Goal: Task Accomplishment & Management: Complete application form

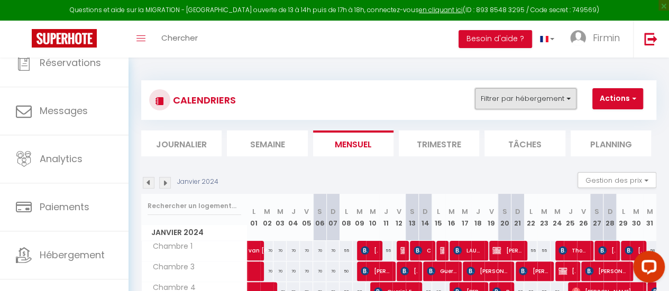
click at [540, 98] on button "Filtrer par hébergement" at bounding box center [526, 98] width 102 height 21
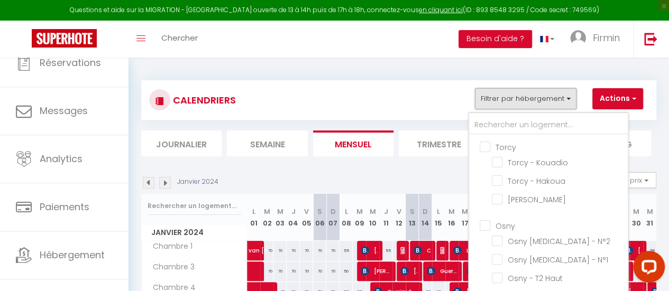
scroll to position [278, 0]
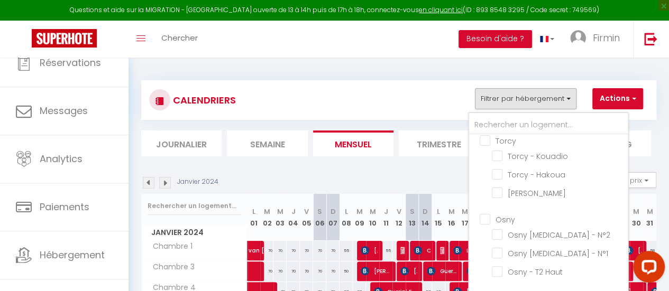
click at [486, 213] on input "Osny" at bounding box center [559, 218] width 159 height 11
checkbox input "true"
checkbox input "false"
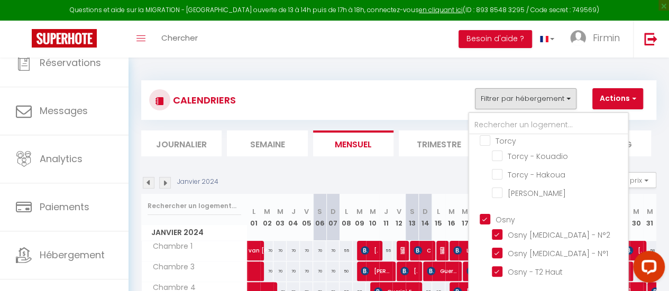
checkbox input "false"
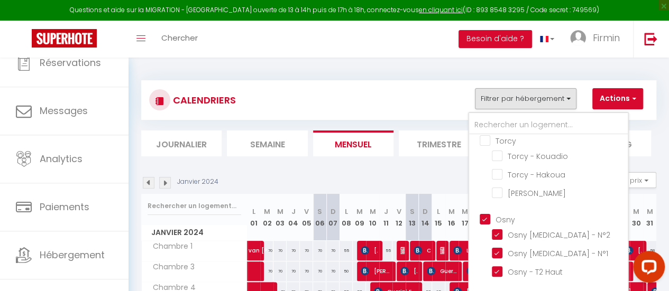
checkbox input "false"
checkbox input "true"
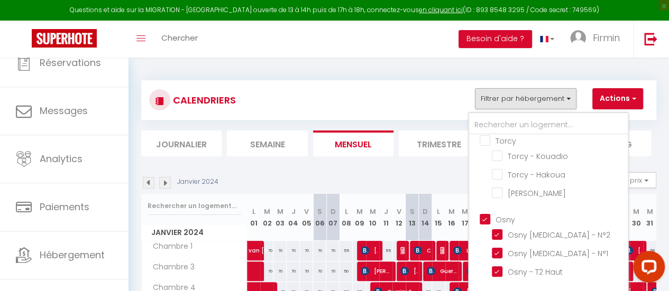
checkbox input "true"
checkbox input "false"
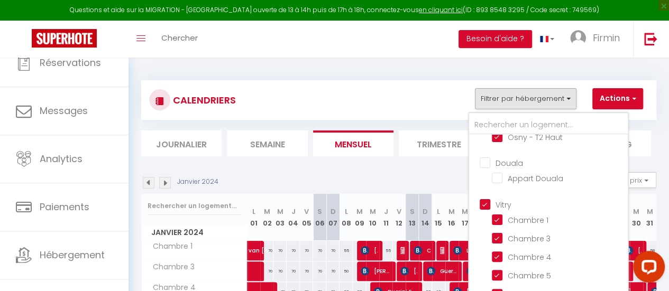
click at [486, 198] on input "Vitry" at bounding box center [559, 203] width 159 height 11
checkbox input "false"
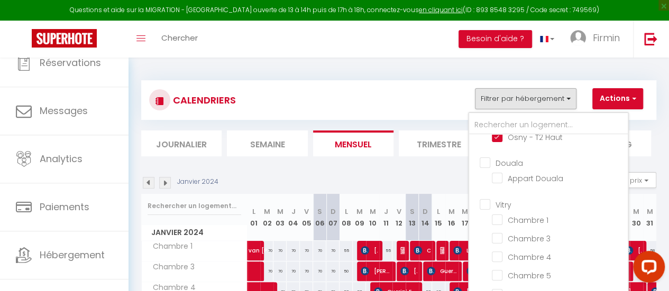
checkbox input "false"
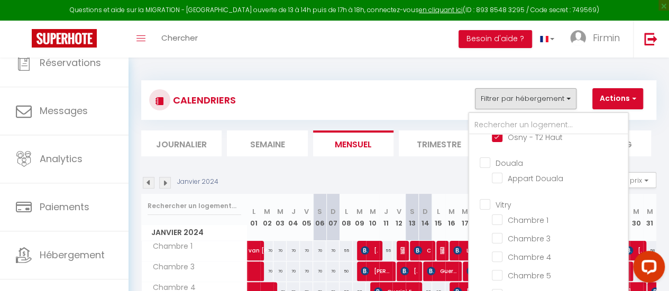
checkbox input "false"
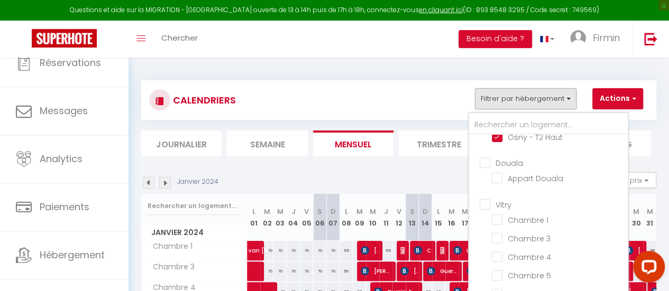
checkbox input "false"
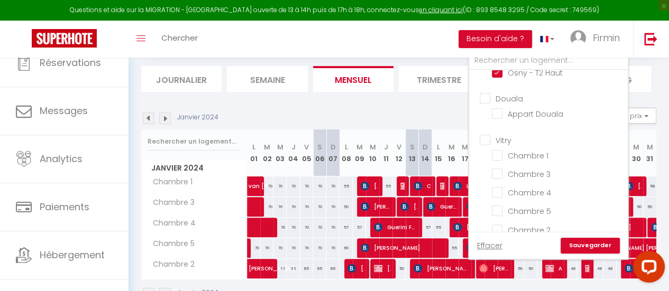
scroll to position [66, 0]
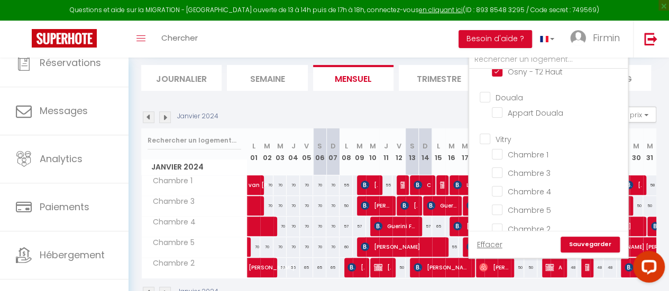
click at [592, 243] on link "Sauvegarder" at bounding box center [590, 245] width 59 height 16
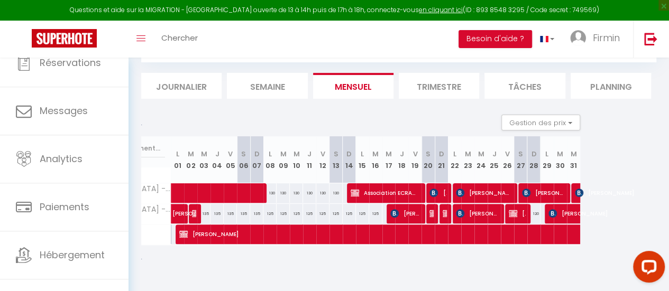
scroll to position [0, 0]
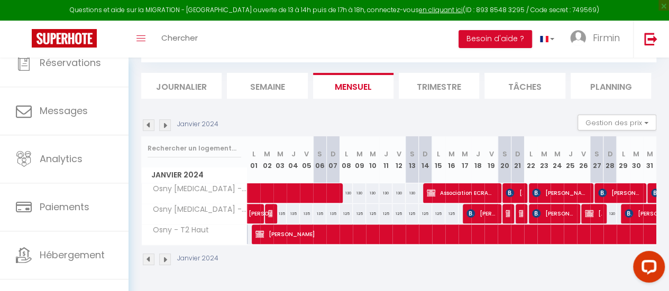
click at [164, 120] on img at bounding box center [165, 126] width 12 height 12
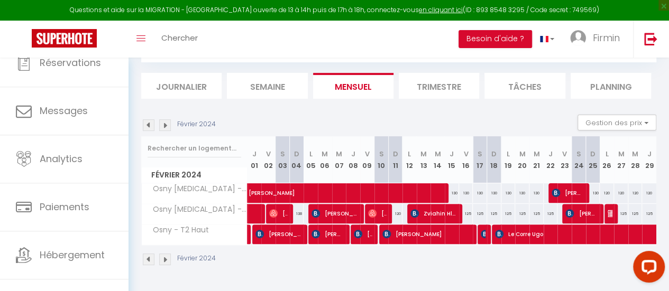
click at [164, 120] on img at bounding box center [165, 126] width 12 height 12
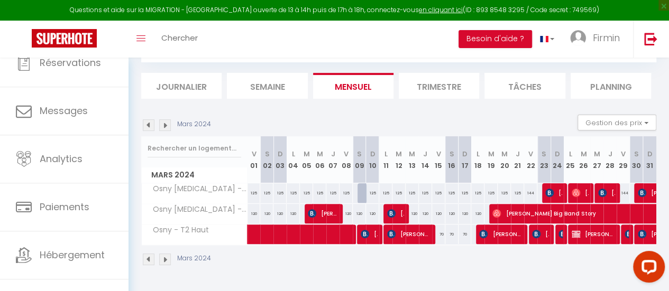
click at [164, 120] on img at bounding box center [165, 126] width 12 height 12
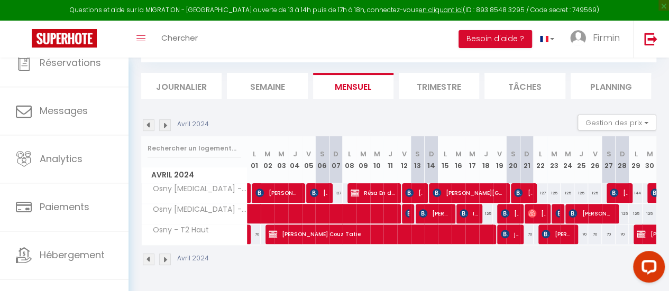
click at [164, 120] on img at bounding box center [165, 126] width 12 height 12
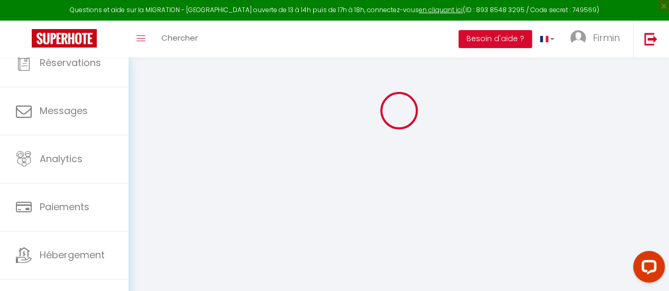
click at [164, 118] on div at bounding box center [398, 111] width 515 height 196
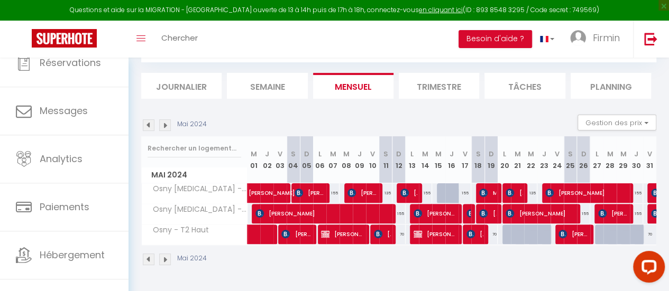
click at [164, 120] on img at bounding box center [165, 126] width 12 height 12
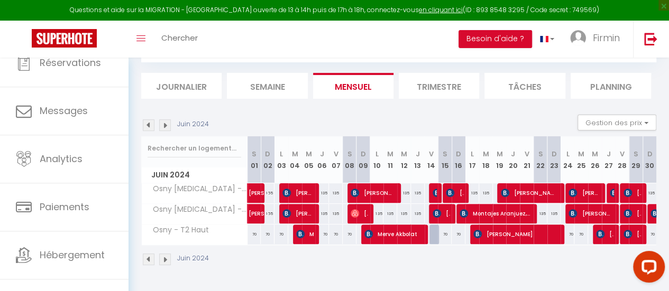
click at [164, 120] on img at bounding box center [165, 126] width 12 height 12
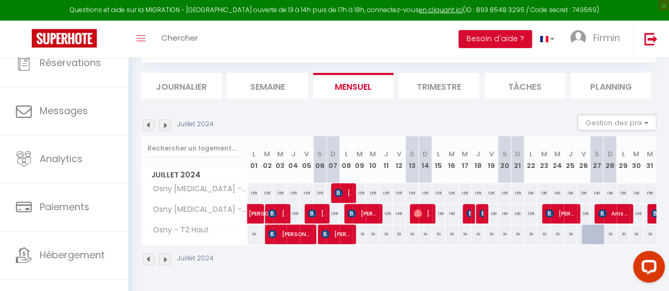
click at [164, 120] on img at bounding box center [165, 126] width 12 height 12
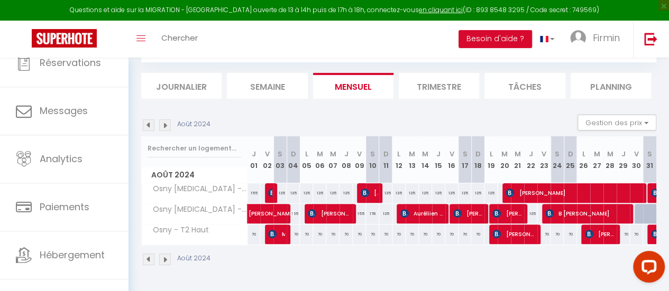
click at [164, 120] on img at bounding box center [165, 126] width 12 height 12
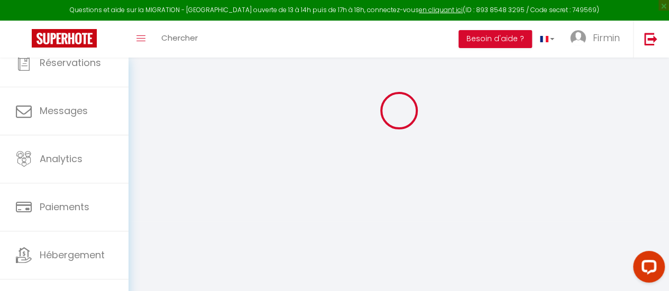
scroll to position [58, 0]
click at [164, 118] on div at bounding box center [398, 111] width 515 height 196
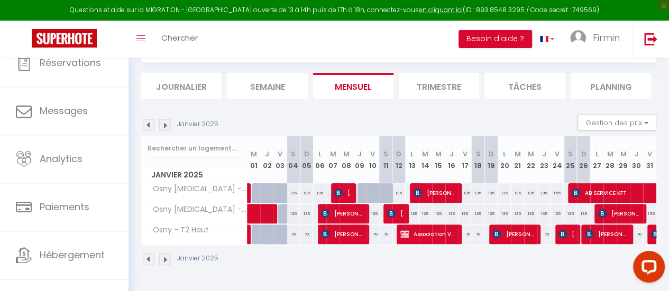
click at [164, 120] on img at bounding box center [165, 126] width 12 height 12
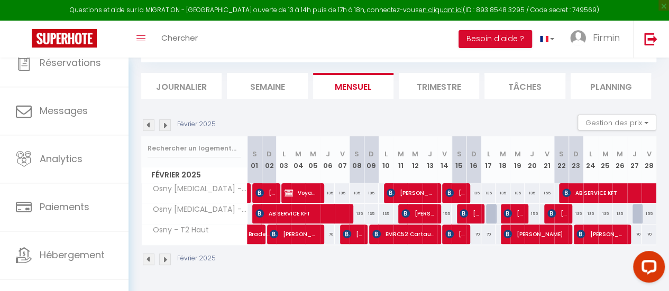
click at [164, 120] on img at bounding box center [165, 126] width 12 height 12
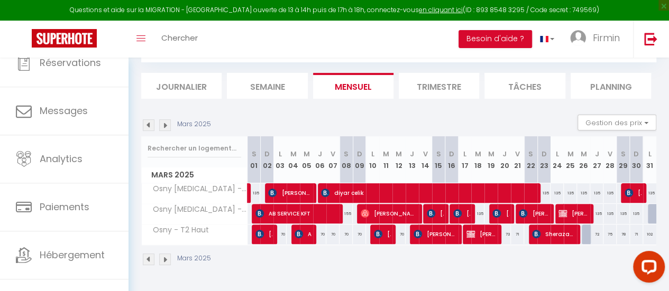
click at [164, 120] on img at bounding box center [165, 126] width 12 height 12
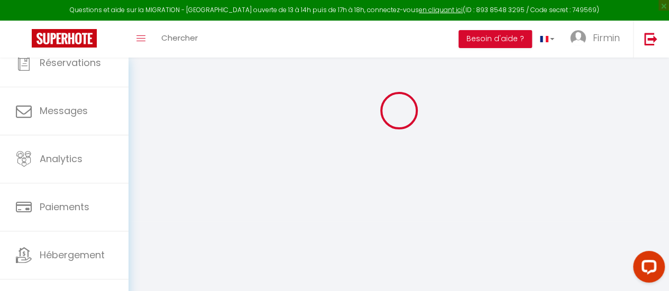
scroll to position [62, 0]
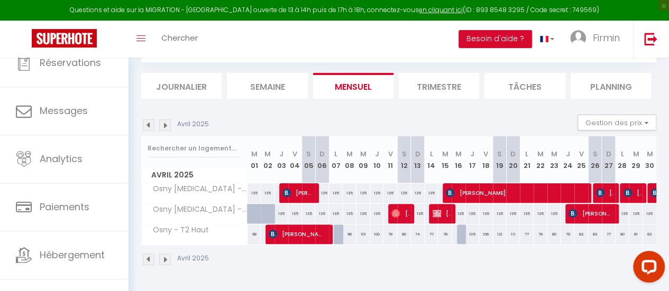
click at [164, 120] on img at bounding box center [165, 126] width 12 height 12
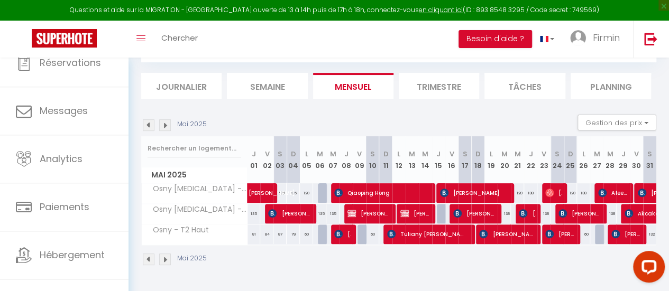
click at [164, 120] on img at bounding box center [165, 126] width 12 height 12
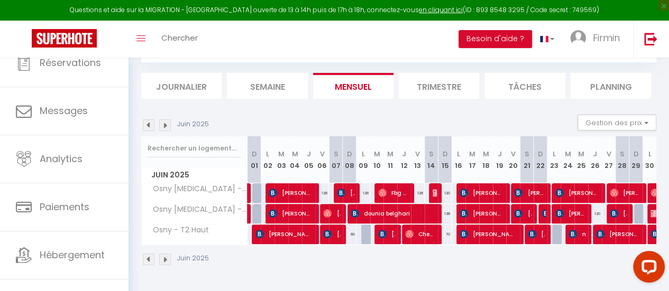
click at [164, 120] on img at bounding box center [165, 126] width 12 height 12
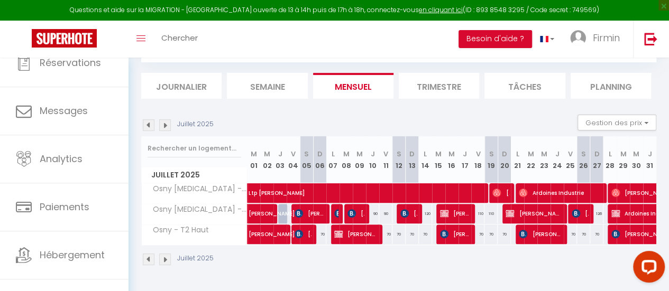
click at [164, 120] on img at bounding box center [165, 126] width 12 height 12
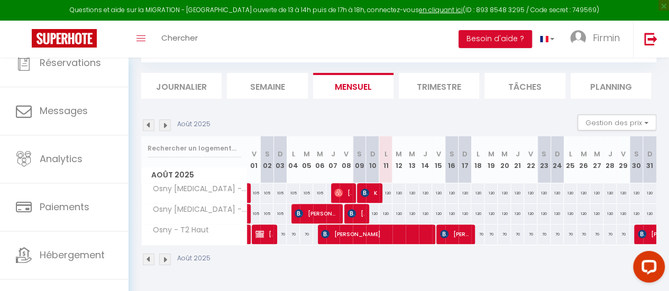
click at [383, 209] on div "120" at bounding box center [385, 214] width 13 height 20
type input "120"
type input "Lun 11 Août 2025"
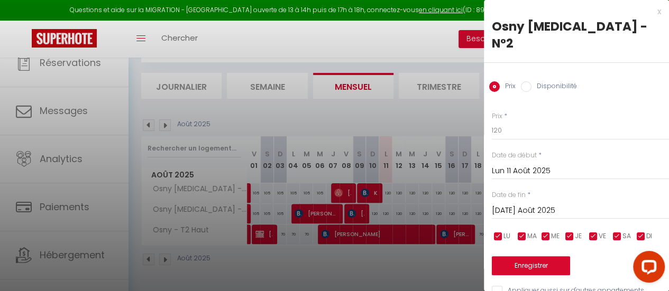
click at [557, 204] on input "[DATE] Août 2025" at bounding box center [580, 211] width 177 height 14
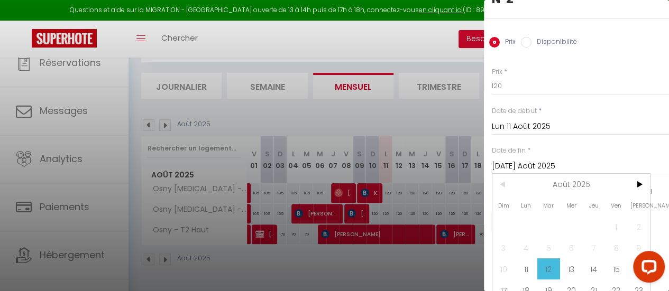
scroll to position [48, 0]
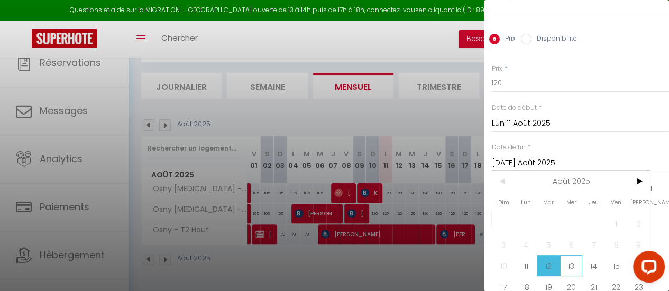
click at [575, 255] on span "13" at bounding box center [571, 265] width 23 height 21
type input "Mer 13 Août 2025"
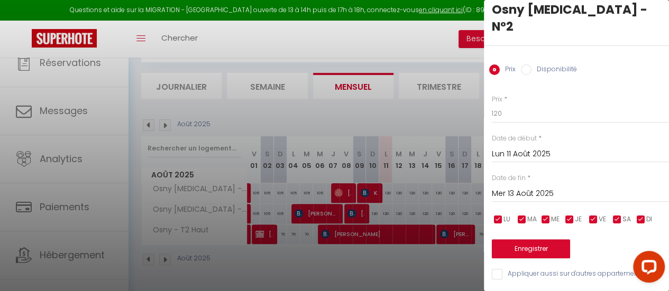
scroll to position [7, 0]
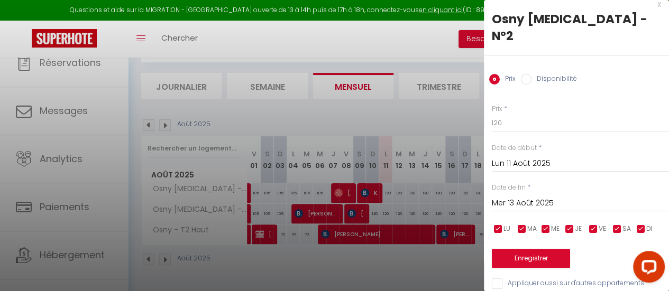
click at [527, 74] on input "Disponibilité" at bounding box center [526, 79] width 11 height 11
radio input "true"
radio input "false"
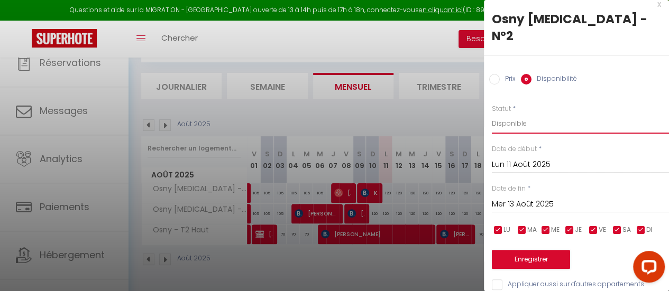
click at [520, 114] on select "Disponible Indisponible" at bounding box center [580, 124] width 177 height 20
select select "0"
click at [492, 114] on select "Disponible Indisponible" at bounding box center [580, 124] width 177 height 20
click at [526, 250] on button "Enregistrer" at bounding box center [531, 259] width 78 height 19
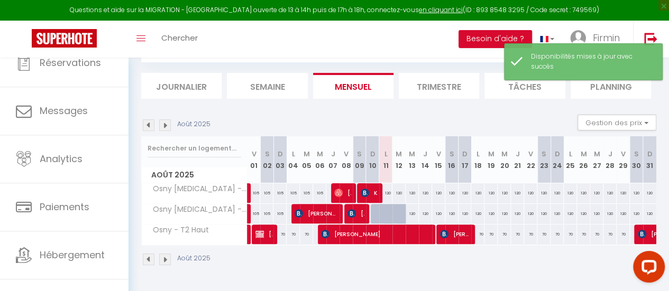
scroll to position [62, 0]
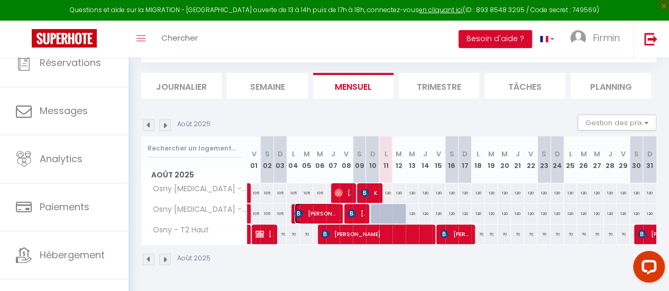
click at [313, 208] on span "[PERSON_NAME]" at bounding box center [316, 214] width 42 height 20
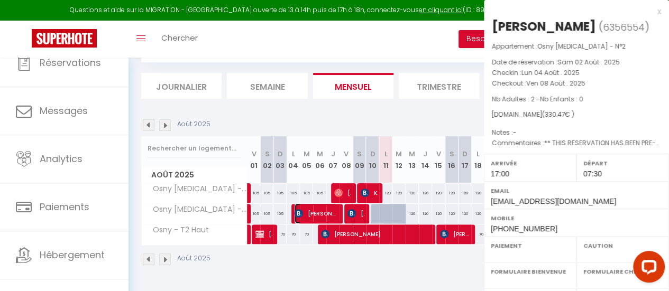
select select "OK"
select select "KO"
select select "0"
select select "1"
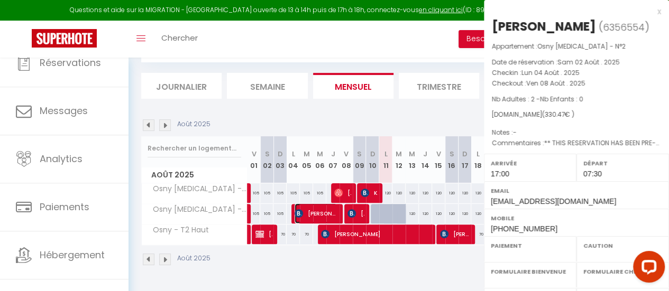
select select
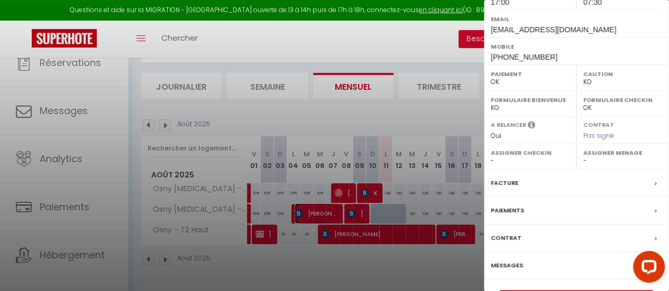
scroll to position [199, 0]
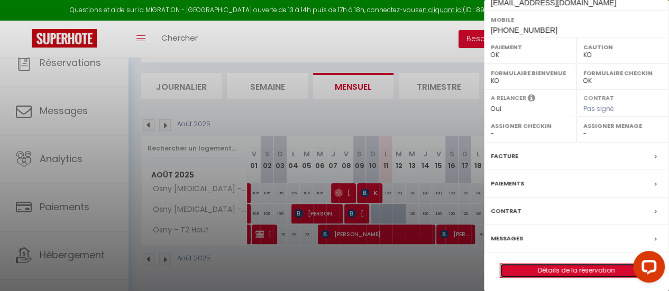
click at [556, 265] on link "Détails de la réservation" at bounding box center [576, 271] width 152 height 14
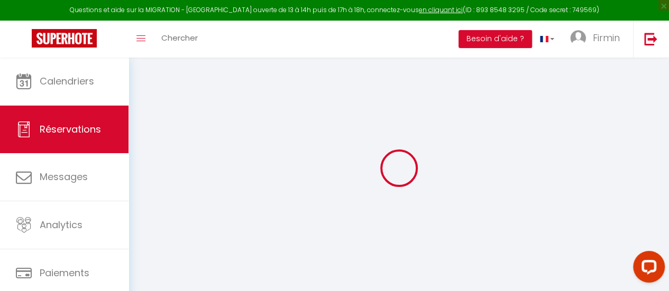
type input "[PERSON_NAME]"
type input "Modard"
type input "[EMAIL_ADDRESS][DOMAIN_NAME]"
type input "[PHONE_NUMBER]"
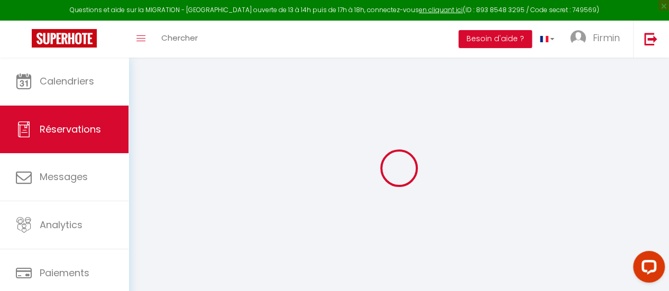
type input "0646787609"
type input "."
select select "FR"
type input "10"
type input "49.61"
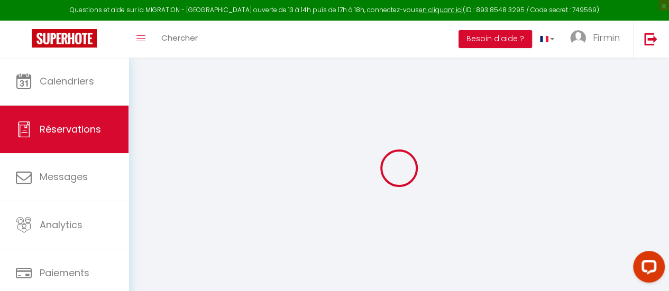
type input "4.63"
select select "20118"
select select "1"
select select
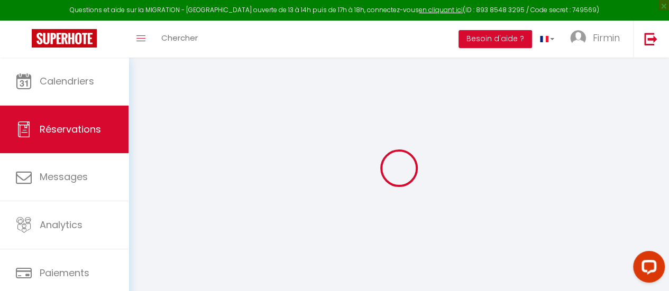
type input "2"
select select "12"
select select
type input "261.8"
checkbox input "false"
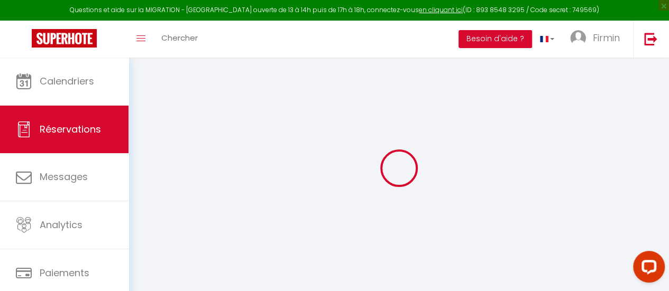
type input "0"
select select "2"
type input "0"
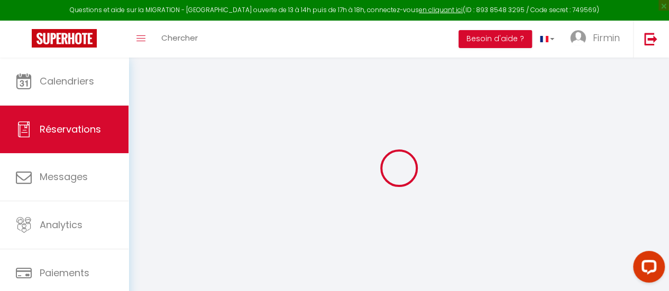
select select
select select "14"
checkbox input "false"
select select
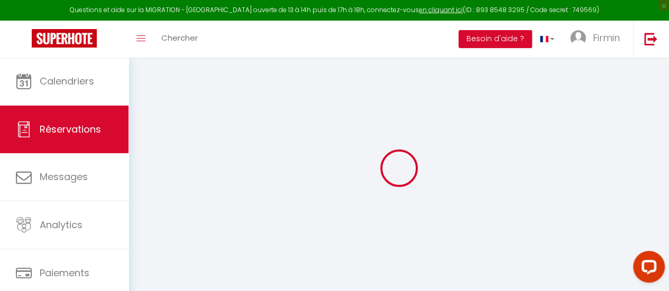
select select
checkbox input "false"
select select
checkbox input "false"
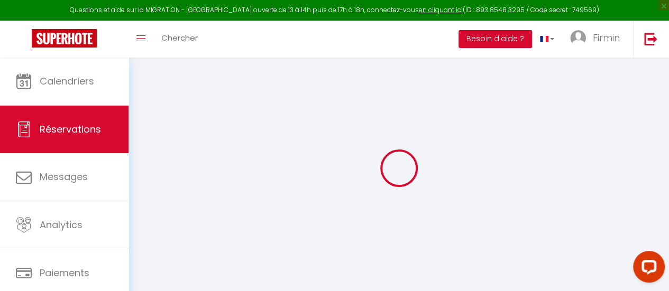
select select
checkbox input "false"
type textarea "** THIS RESERVATION HAS BEEN PRE-PAID ** BOOKING NOTE : Payment charge is EUR 4…"
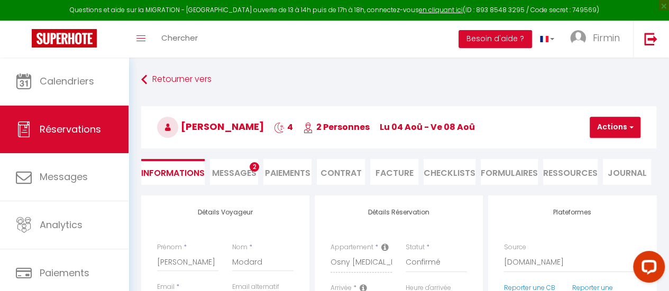
type input "20"
type input "38.67"
select select
checkbox input "false"
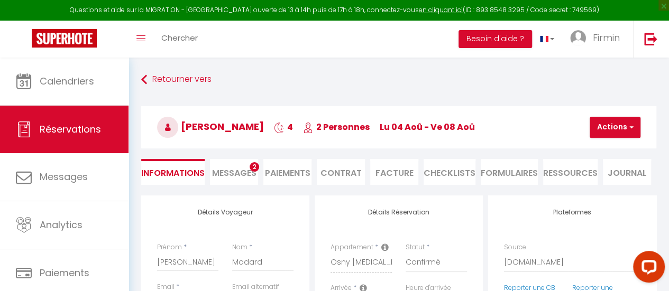
select select "17:00"
select select "07:30"
click at [464, 10] on div "Questions et aide sur la MIGRATION - [GEOGRAPHIC_DATA] ouverte de 13 à 14h puis…" at bounding box center [334, 10] width 669 height 21
click at [433, 11] on link "en cliquant ici" at bounding box center [441, 9] width 44 height 9
